Goal: Task Accomplishment & Management: Manage account settings

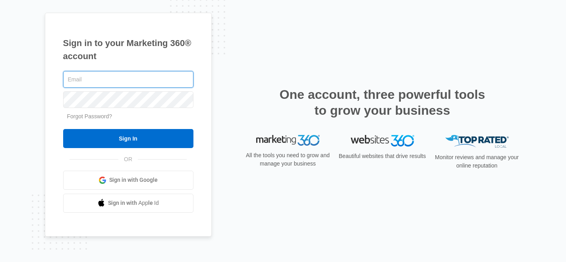
paste input "[EMAIL_ADDRESS][DOMAIN_NAME]"
type input "[EMAIL_ADDRESS][DOMAIN_NAME]"
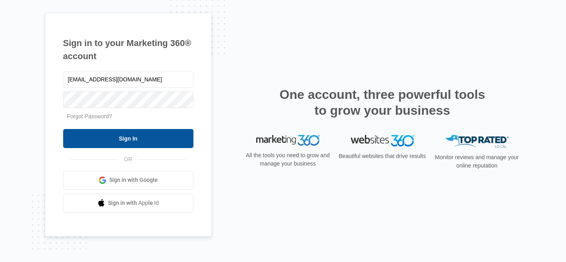
click at [118, 139] on input "Sign In" at bounding box center [128, 138] width 130 height 19
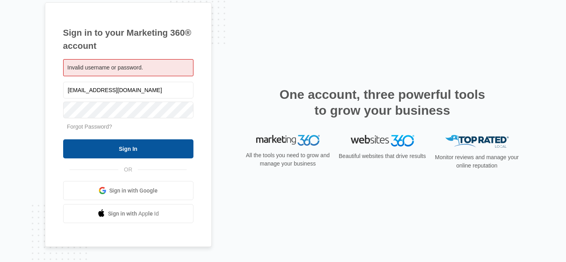
click at [102, 152] on input "Sign In" at bounding box center [128, 148] width 130 height 19
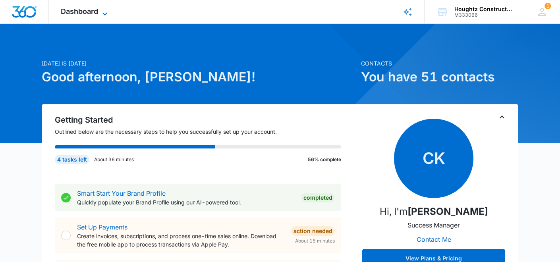
click at [102, 15] on icon at bounding box center [105, 14] width 10 height 10
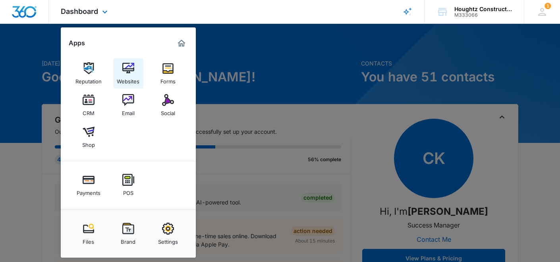
click at [123, 74] on img at bounding box center [128, 68] width 12 height 12
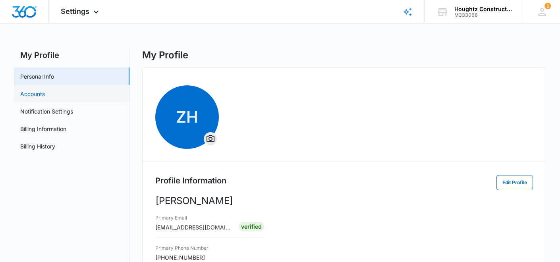
click at [45, 93] on link "Accounts" at bounding box center [32, 94] width 25 height 8
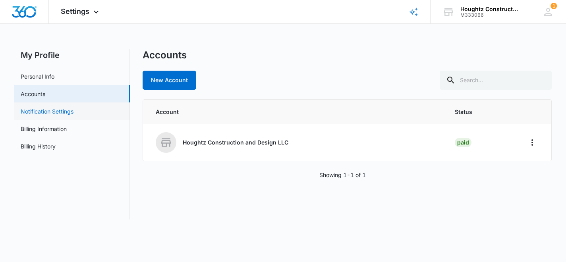
click at [55, 112] on link "Notification Settings" at bounding box center [47, 111] width 53 height 8
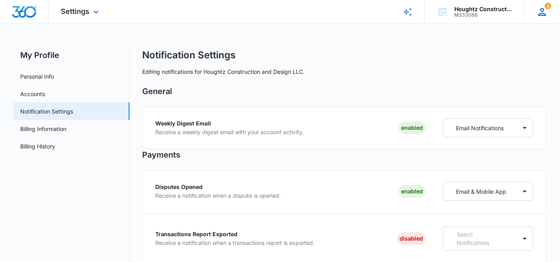
click at [538, 10] on icon at bounding box center [542, 12] width 12 height 12
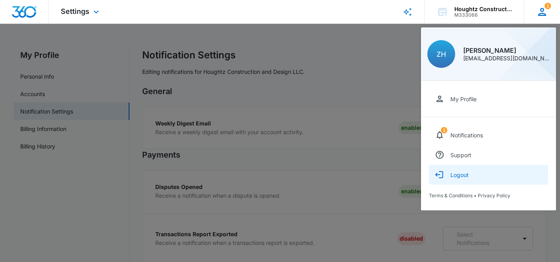
click at [462, 175] on div "Logout" at bounding box center [459, 175] width 18 height 7
